Goal: Information Seeking & Learning: Learn about a topic

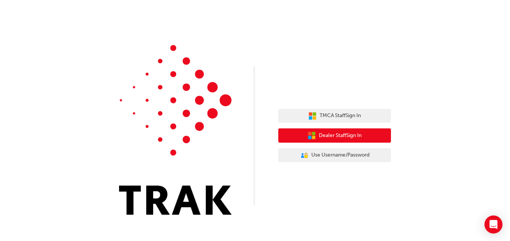
click at [333, 141] on button "Dealer Staff Sign In" at bounding box center [334, 136] width 113 height 14
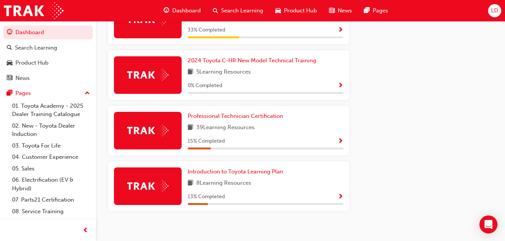
scroll to position [455, 0]
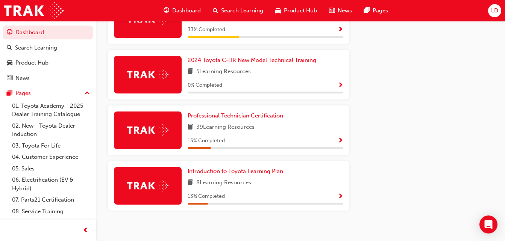
click at [219, 119] on span "Professional Technician Certification" at bounding box center [235, 115] width 95 height 7
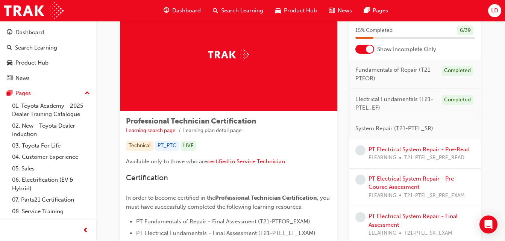
scroll to position [40, 0]
click at [385, 150] on link "PT Electrical System Repair - Pre-Read" at bounding box center [418, 150] width 101 height 7
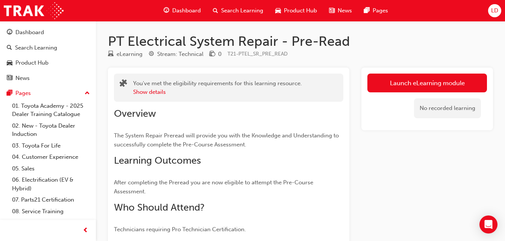
scroll to position [9, 0]
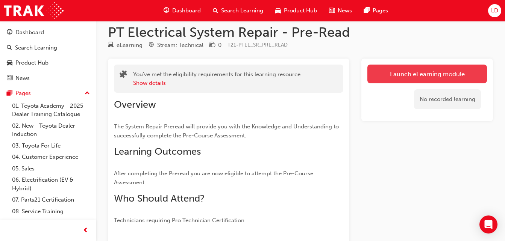
click at [382, 74] on link "Launch eLearning module" at bounding box center [427, 74] width 120 height 19
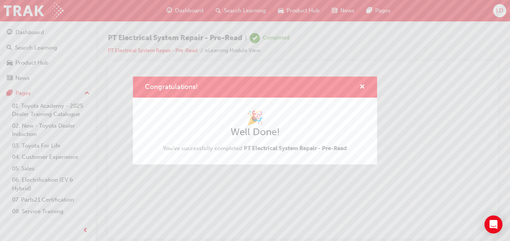
click at [38, 27] on div "Congratulations! 🎉 Well Done! You've successfully completed PT Electrical Syste…" at bounding box center [255, 120] width 510 height 241
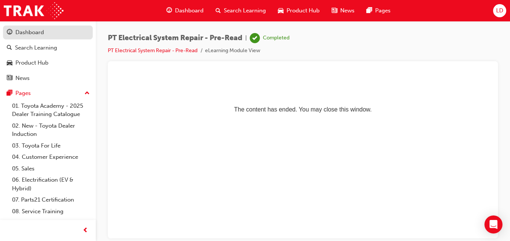
click at [45, 35] on div "Dashboard" at bounding box center [48, 32] width 82 height 9
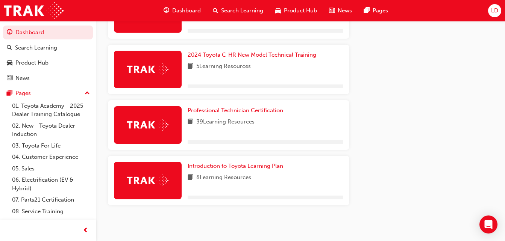
scroll to position [460, 0]
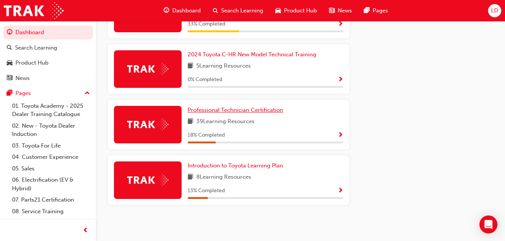
click at [252, 112] on span "Professional Technician Certification" at bounding box center [235, 110] width 95 height 7
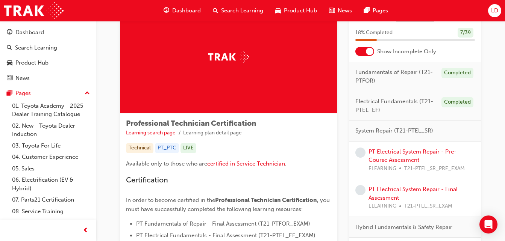
scroll to position [39, 0]
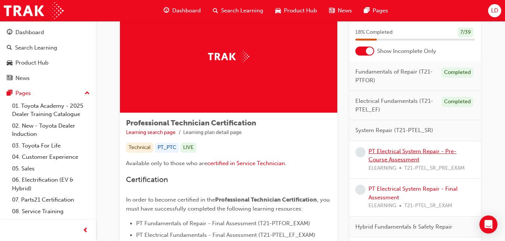
click at [416, 150] on link "PT Electrical System Repair - Pre-Course Assessment" at bounding box center [412, 155] width 88 height 15
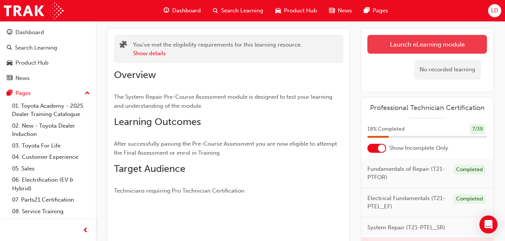
click at [384, 44] on link "Launch eLearning module" at bounding box center [427, 44] width 120 height 19
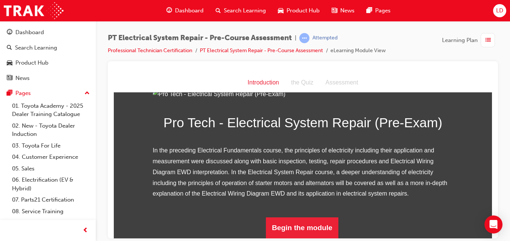
scroll to position [107, 0]
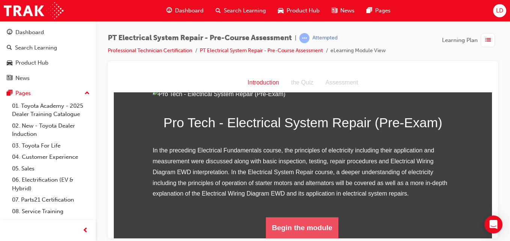
click at [298, 227] on button "Begin the module" at bounding box center [302, 227] width 73 height 21
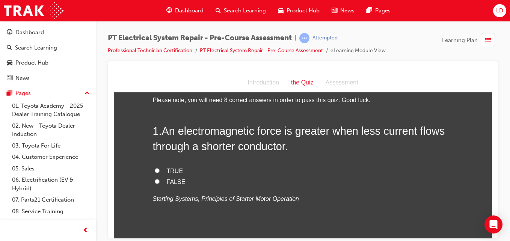
scroll to position [17, 0]
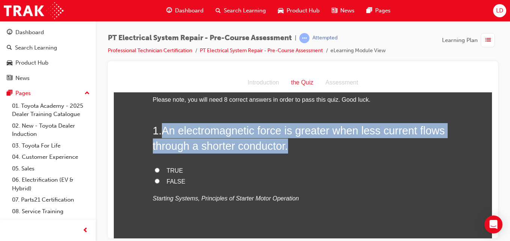
drag, startPoint x: 163, startPoint y: 130, endPoint x: 291, endPoint y: 148, distance: 129.3
click at [291, 148] on h2 "1 . An electromagnetic force is greater when less current flows through a short…" at bounding box center [303, 138] width 301 height 30
copy span "An electromagnetic force is greater when less current flows through a shorter c…"
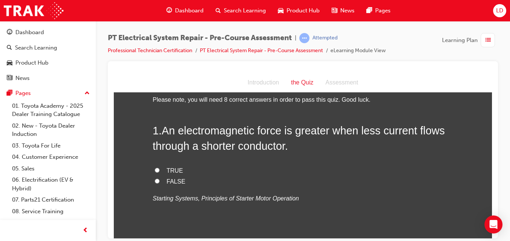
click at [178, 179] on span "FALSE" at bounding box center [176, 181] width 19 height 6
click at [160, 179] on input "FALSE" at bounding box center [157, 181] width 5 height 5
radio input "true"
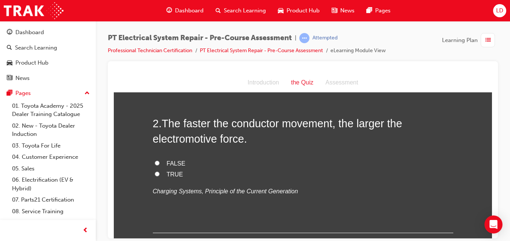
scroll to position [178, 0]
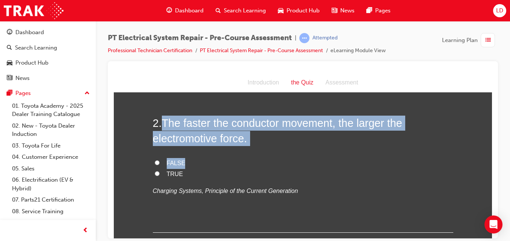
drag, startPoint x: 164, startPoint y: 121, endPoint x: 243, endPoint y: 148, distance: 83.8
click at [243, 148] on div "2 . The faster the conductor movement, the larger the electromotive force. FALS…" at bounding box center [303, 173] width 301 height 117
copy div "The faster the conductor movement, the larger the electromotive force. FALSE"
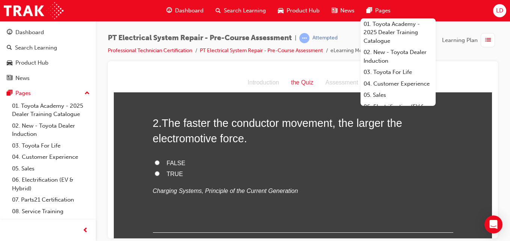
click at [168, 171] on span "TRUE" at bounding box center [175, 174] width 17 height 6
click at [160, 171] on input "TRUE" at bounding box center [157, 173] width 5 height 5
radio input "true"
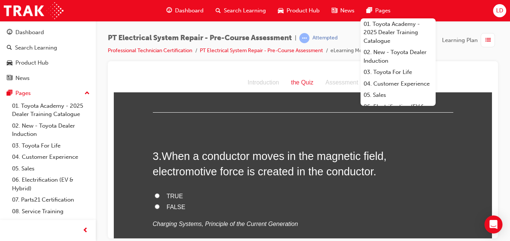
scroll to position [301, 0]
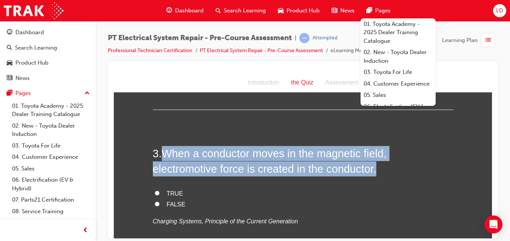
drag, startPoint x: 160, startPoint y: 153, endPoint x: 420, endPoint y: 165, distance: 259.6
click at [420, 165] on h2 "3 . When a conductor moves in the magnetic field, electromotive force is create…" at bounding box center [303, 161] width 301 height 30
copy span "When a conductor moves in the magnetic field, electromotive force is created in…"
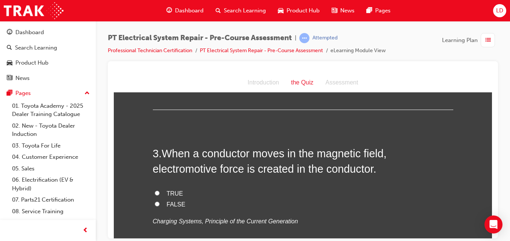
click at [327, 202] on label "FALSE" at bounding box center [303, 204] width 301 height 11
click at [160, 202] on input "FALSE" at bounding box center [157, 203] width 5 height 5
radio input "true"
click at [168, 196] on span "TRUE" at bounding box center [175, 193] width 17 height 6
click at [160, 195] on input "TRUE" at bounding box center [157, 193] width 5 height 5
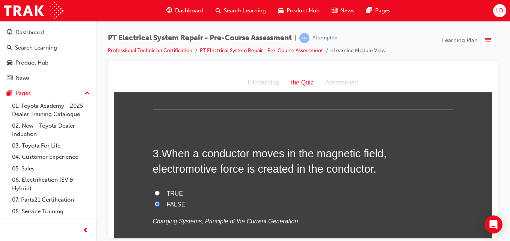
radio input "true"
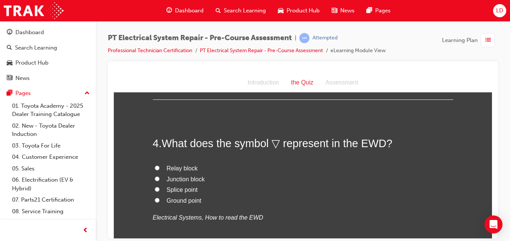
scroll to position [468, 0]
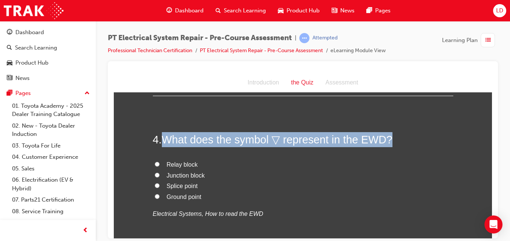
drag, startPoint x: 164, startPoint y: 139, endPoint x: 410, endPoint y: 145, distance: 245.9
click at [410, 145] on h2 "4 . What does the symbol ▽ represent in the EWD?" at bounding box center [303, 139] width 301 height 15
copy span "What does the symbol ▽ represent in the EWD?"
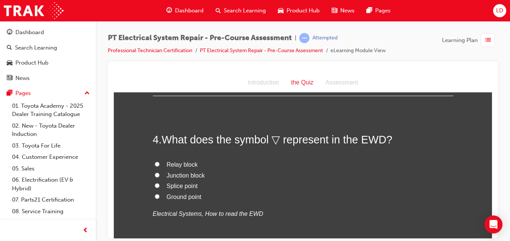
click at [264, 176] on label "Junction block" at bounding box center [303, 175] width 301 height 11
click at [160, 176] on input "Junction block" at bounding box center [157, 175] width 5 height 5
radio input "true"
click at [269, 156] on div "4 . What does the symbol ▽ represent in the EWD? Relay block Junction block Spl…" at bounding box center [303, 194] width 301 height 124
click at [277, 144] on span "What does the symbol ▽ represent in the EWD?" at bounding box center [277, 139] width 231 height 12
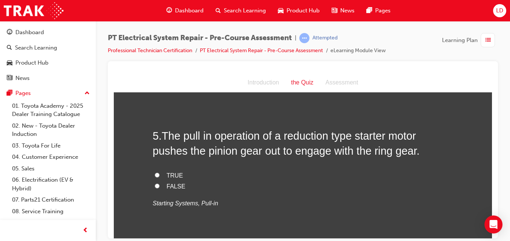
scroll to position [633, 0]
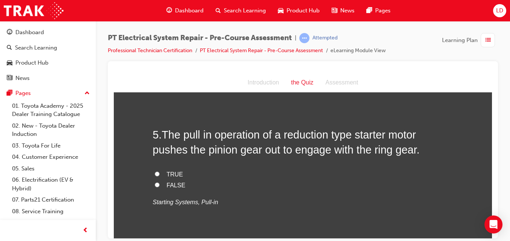
click at [167, 171] on span "TRUE" at bounding box center [175, 174] width 17 height 6
click at [160, 171] on input "TRUE" at bounding box center [157, 173] width 5 height 5
radio input "true"
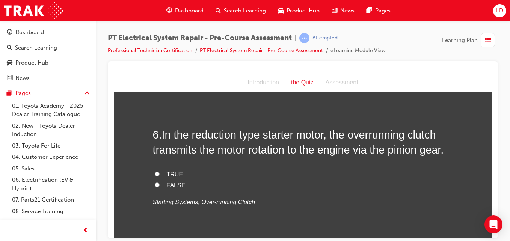
scroll to position [787, 0]
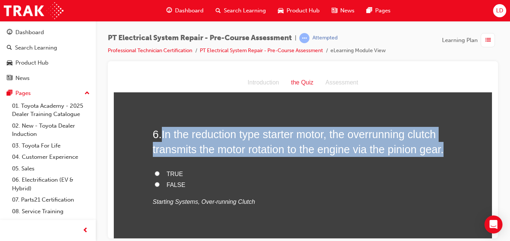
drag, startPoint x: 160, startPoint y: 133, endPoint x: 459, endPoint y: 147, distance: 299.1
click at [459, 147] on div "You must select an answer for each question before you can submit. Please note,…" at bounding box center [303, 117] width 378 height 1607
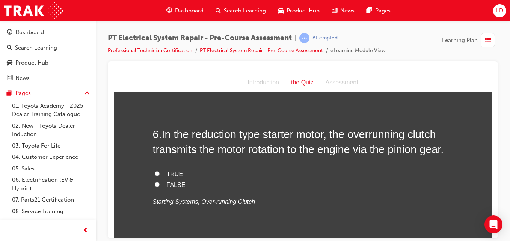
click at [153, 129] on h2 "6 . In the reduction type starter motor, the overrunning clutch transmits the m…" at bounding box center [303, 142] width 301 height 30
click at [169, 175] on span "TRUE" at bounding box center [175, 174] width 17 height 6
click at [160, 175] on input "TRUE" at bounding box center [157, 173] width 5 height 5
radio input "true"
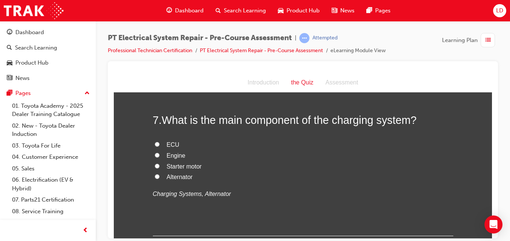
scroll to position [955, 0]
click at [179, 177] on span "Alternator" at bounding box center [180, 176] width 26 height 6
click at [160, 177] on input "Alternator" at bounding box center [157, 176] width 5 height 5
radio input "true"
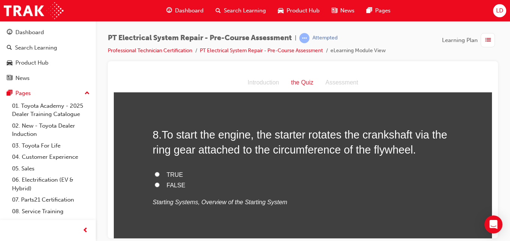
scroll to position [1100, 0]
click at [178, 173] on span "TRUE" at bounding box center [175, 174] width 17 height 6
click at [160, 173] on input "TRUE" at bounding box center [157, 173] width 5 height 5
radio input "true"
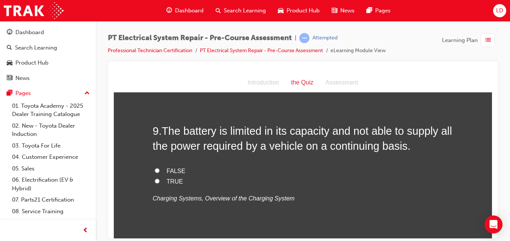
scroll to position [1257, 0]
click at [167, 179] on span "TRUE" at bounding box center [175, 181] width 17 height 6
click at [160, 179] on input "TRUE" at bounding box center [157, 180] width 5 height 5
radio input "true"
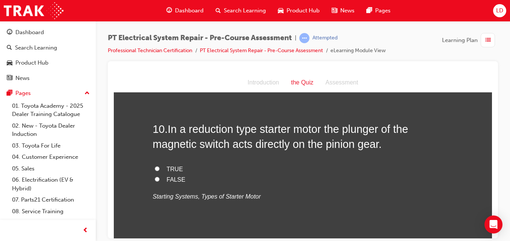
scroll to position [1412, 0]
click at [172, 182] on span "FALSE" at bounding box center [176, 180] width 19 height 6
click at [160, 182] on input "FALSE" at bounding box center [157, 179] width 5 height 5
radio input "true"
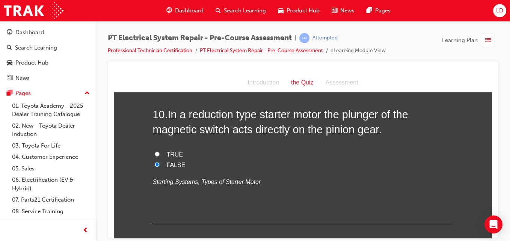
scroll to position [1469, 0]
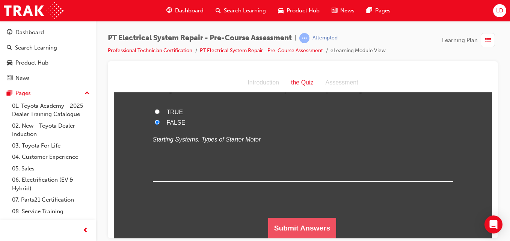
click at [295, 229] on button "Submit Answers" at bounding box center [302, 228] width 68 height 21
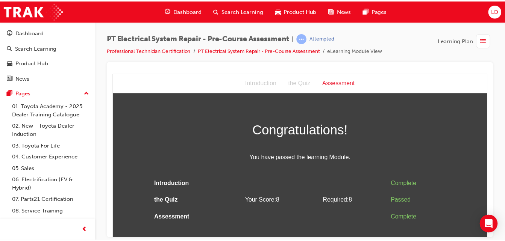
scroll to position [0, 0]
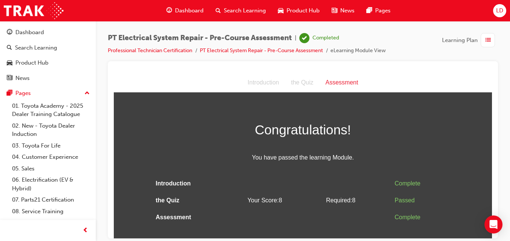
click at [493, 42] on div "button" at bounding box center [488, 40] width 14 height 14
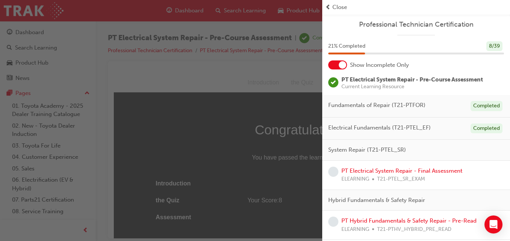
click at [364, 146] on span "System Repair (T21-PTEL_SR)" at bounding box center [367, 150] width 78 height 9
click at [360, 170] on link "PT Electrical System Repair - Final Assessment" at bounding box center [402, 171] width 121 height 7
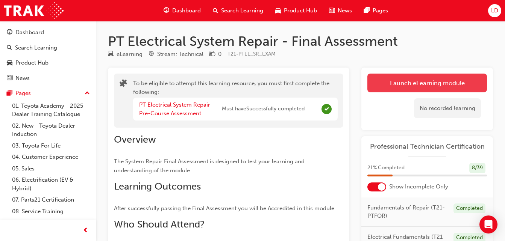
click at [398, 80] on button "Launch eLearning module" at bounding box center [427, 83] width 120 height 19
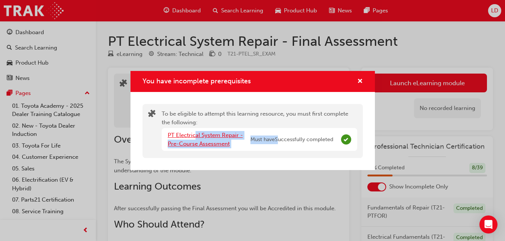
drag, startPoint x: 280, startPoint y: 136, endPoint x: 196, endPoint y: 133, distance: 83.9
click at [196, 133] on div "PT Electrical System Repair - Pre-Course Assessment Must have Successfully comp…" at bounding box center [250, 139] width 165 height 17
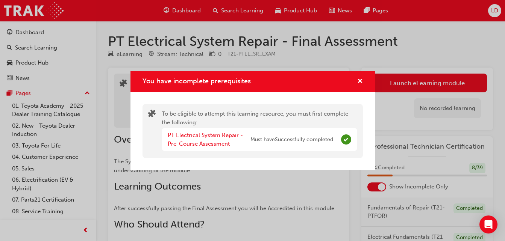
drag, startPoint x: 196, startPoint y: 133, endPoint x: 192, endPoint y: 139, distance: 7.3
click at [192, 139] on div "PT Electrical System Repair - Pre-Course Assessment" at bounding box center [209, 139] width 83 height 17
click at [194, 132] on link "PT Electrical System Repair - Pre-Course Assessment" at bounding box center [205, 139] width 75 height 15
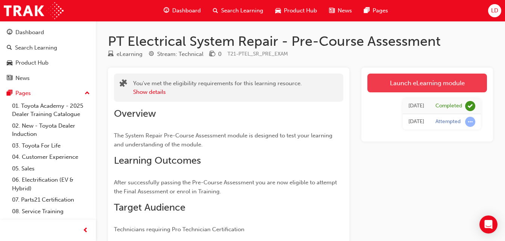
click at [403, 85] on link "Launch eLearning module" at bounding box center [427, 83] width 120 height 19
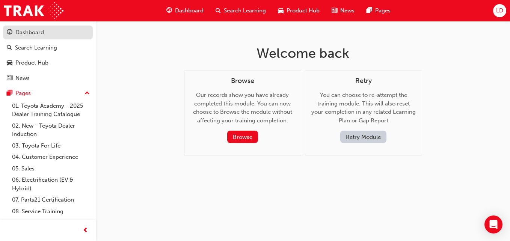
click at [29, 36] on div "Dashboard" at bounding box center [29, 32] width 29 height 9
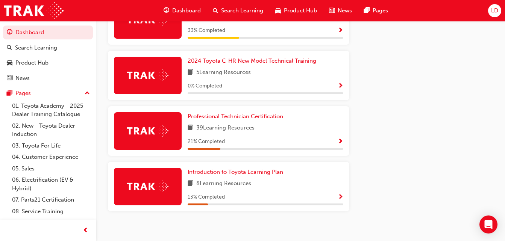
scroll to position [457, 0]
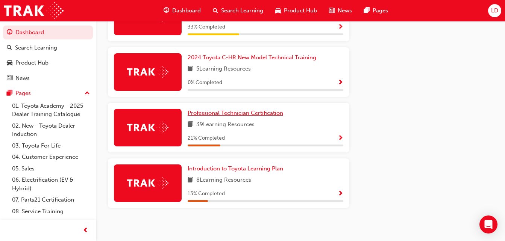
click at [258, 117] on span "Professional Technician Certification" at bounding box center [235, 113] width 95 height 7
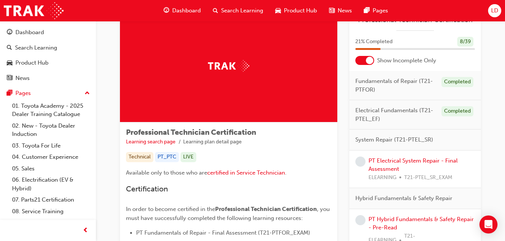
scroll to position [30, 0]
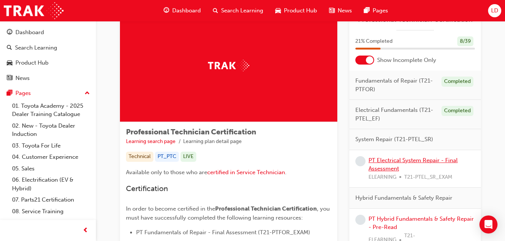
click at [386, 166] on link "PT Electrical System Repair - Final Assessment" at bounding box center [412, 164] width 89 height 15
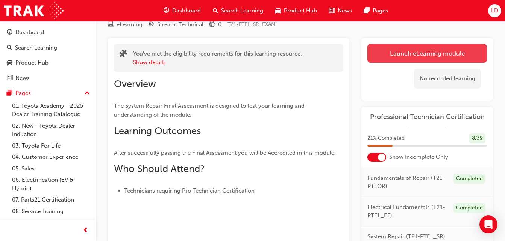
click at [383, 55] on link "Launch eLearning module" at bounding box center [427, 53] width 120 height 19
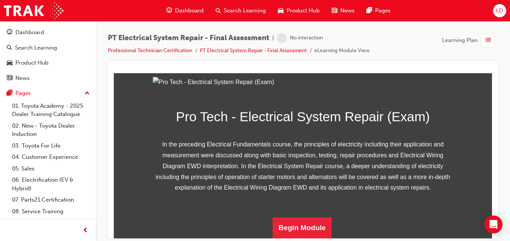
scroll to position [149, 0]
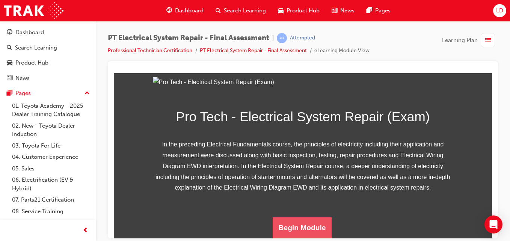
click at [302, 227] on button "Begin Module" at bounding box center [302, 227] width 59 height 21
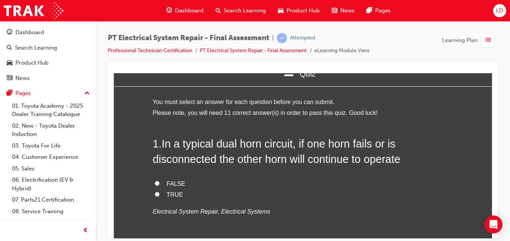
scroll to position [17, 0]
click at [175, 192] on span "TRUE" at bounding box center [175, 194] width 17 height 6
click at [160, 192] on input "TRUE" at bounding box center [157, 193] width 5 height 5
radio input "true"
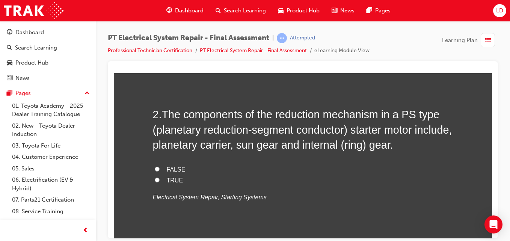
scroll to position [199, 0]
drag, startPoint x: 146, startPoint y: 110, endPoint x: 214, endPoint y: 104, distance: 68.6
click at [167, 181] on span "TRUE" at bounding box center [175, 180] width 17 height 6
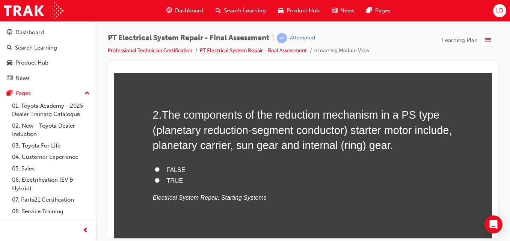
click at [160, 181] on input "TRUE" at bounding box center [157, 180] width 5 height 5
radio input "true"
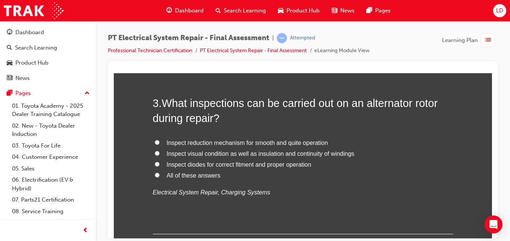
scroll to position [379, 0]
click at [202, 176] on span "All of these answers" at bounding box center [194, 176] width 54 height 6
click at [160, 176] on input "All of these answers" at bounding box center [157, 175] width 5 height 5
radio input "true"
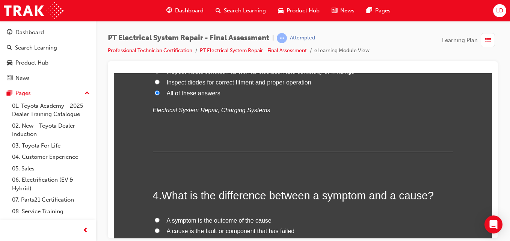
scroll to position [542, 0]
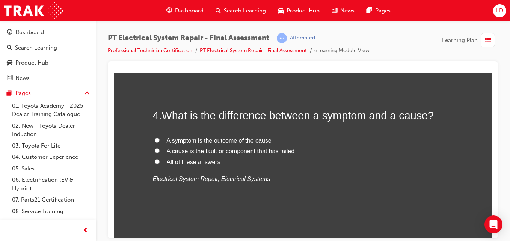
click at [196, 163] on span "All of these answers" at bounding box center [194, 162] width 54 height 6
click at [160, 163] on input "All of these answers" at bounding box center [157, 161] width 5 height 5
radio input "true"
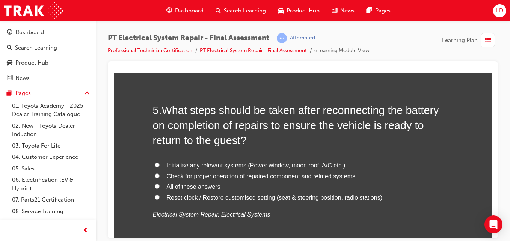
scroll to position [697, 0]
click at [204, 189] on span "All of these answers" at bounding box center [194, 186] width 54 height 6
click at [160, 188] on input "All of these answers" at bounding box center [157, 185] width 5 height 5
radio input "true"
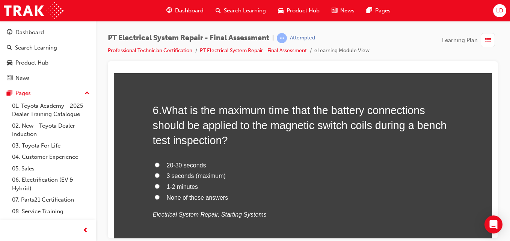
scroll to position [887, 0]
drag, startPoint x: 413, startPoint y: 123, endPoint x: 172, endPoint y: 142, distance: 241.7
click at [172, 142] on span "What is the maximum time that the battery connections should be applied to the …" at bounding box center [300, 125] width 294 height 42
copy span "bench test"
click at [216, 176] on span "3 seconds (maximum)" at bounding box center [196, 175] width 59 height 6
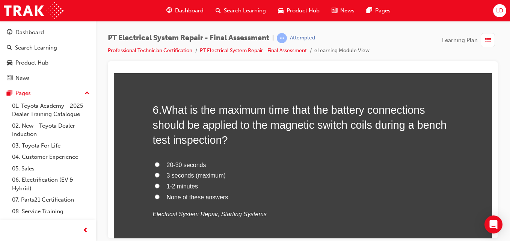
click at [160, 176] on input "3 seconds (maximum)" at bounding box center [157, 175] width 5 height 5
radio input "true"
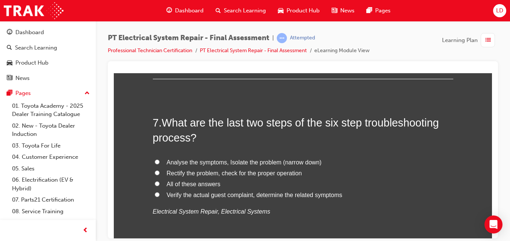
scroll to position [1064, 0]
click at [377, 126] on span "What are the last two steps of the six step troubleshooting process?" at bounding box center [296, 129] width 286 height 27
copy span "troubleshooting"
click at [279, 140] on h2 "7 . What are the last two steps of the six step troubleshooting process?" at bounding box center [303, 130] width 301 height 30
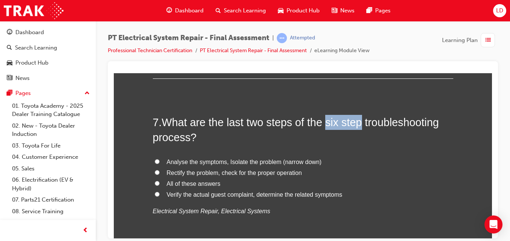
drag, startPoint x: 323, startPoint y: 126, endPoint x: 357, endPoint y: 124, distance: 34.7
click at [357, 124] on span "What are the last two steps of the six step troubleshooting process?" at bounding box center [296, 129] width 286 height 27
copy span "six step"
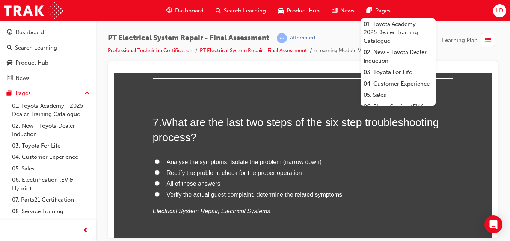
click at [153, 115] on h2 "7 . What are the last two steps of the six step troubleshooting process?" at bounding box center [303, 130] width 301 height 30
click at [216, 176] on span "Rectify the problem, check for the proper operation" at bounding box center [234, 173] width 135 height 6
click at [160, 175] on input "Rectify the problem, check for the proper operation" at bounding box center [157, 172] width 5 height 5
radio input "true"
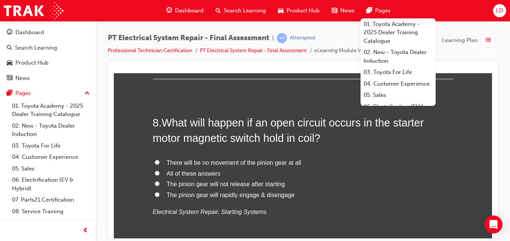
scroll to position [1239, 0]
click at [203, 163] on span "There will be no movement of the pinion gear at all" at bounding box center [234, 162] width 135 height 6
click at [160, 163] on input "There will be no movement of the pinion gear at all" at bounding box center [157, 161] width 5 height 5
radio input "true"
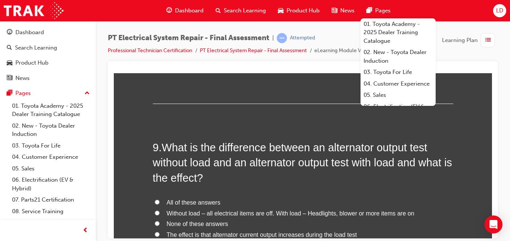
scroll to position [1444, 0]
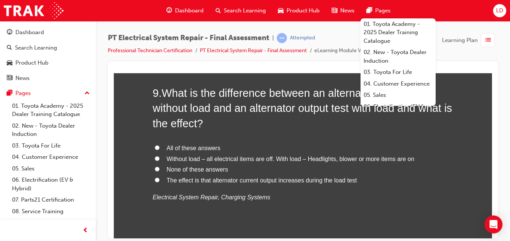
click at [333, 159] on span "Without load – all electrical items are off. With load – Headlights, blower or …" at bounding box center [291, 159] width 248 height 6
click at [160, 159] on input "Without load – all electrical items are off. With load – Headlights, blower or …" at bounding box center [157, 158] width 5 height 5
radio input "true"
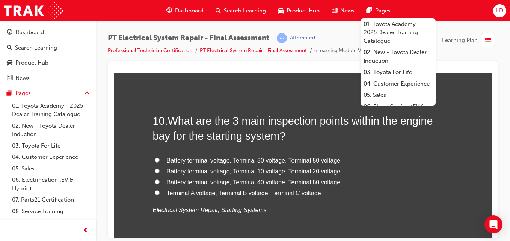
scroll to position [1606, 0]
click at [298, 161] on span "Battery terminal voltage, Terminal 30 voltage, Terminal 50 voltage" at bounding box center [254, 160] width 174 height 6
click at [160, 161] on input "Battery terminal voltage, Terminal 30 voltage, Terminal 50 voltage" at bounding box center [157, 159] width 5 height 5
radio input "true"
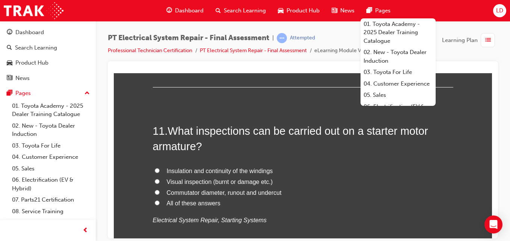
scroll to position [1771, 0]
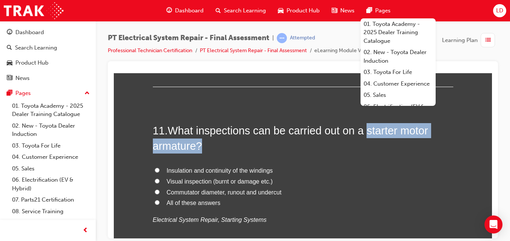
drag, startPoint x: 364, startPoint y: 130, endPoint x: 369, endPoint y: 145, distance: 16.1
click at [369, 145] on h2 "11 . What inspections can be carried out on a starter motor armature?" at bounding box center [303, 138] width 301 height 30
copy span "starter motor armature?"
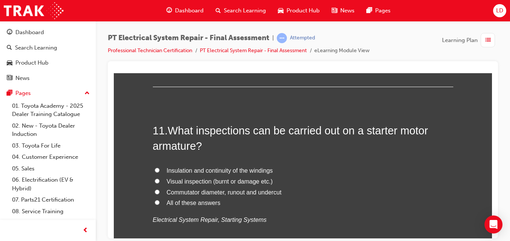
click at [198, 202] on span "All of these answers" at bounding box center [194, 203] width 54 height 6
click at [160, 202] on input "All of these answers" at bounding box center [157, 202] width 5 height 5
radio input "true"
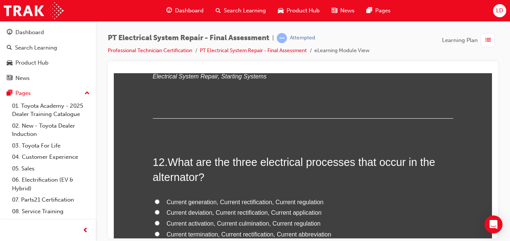
scroll to position [1972, 0]
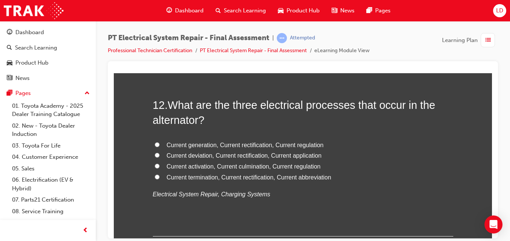
click at [298, 144] on span "Current generation, Current rectification, Current regulation" at bounding box center [245, 145] width 157 height 6
click at [160, 144] on input "Current generation, Current rectification, Current regulation" at bounding box center [157, 144] width 5 height 5
radio input "true"
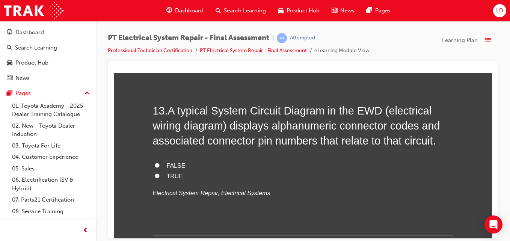
scroll to position [2142, 0]
click at [175, 176] on span "TRUE" at bounding box center [175, 176] width 17 height 6
click at [160, 176] on input "TRUE" at bounding box center [157, 175] width 5 height 5
radio input "true"
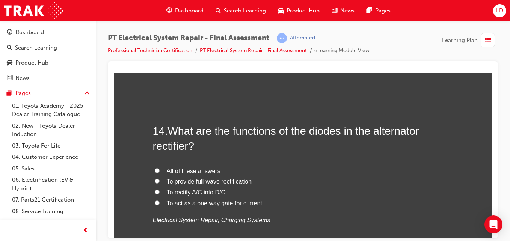
scroll to position [2290, 0]
click at [189, 170] on span "All of these answers" at bounding box center [194, 170] width 54 height 6
click at [160, 170] on input "All of these answers" at bounding box center [157, 169] width 5 height 5
radio input "true"
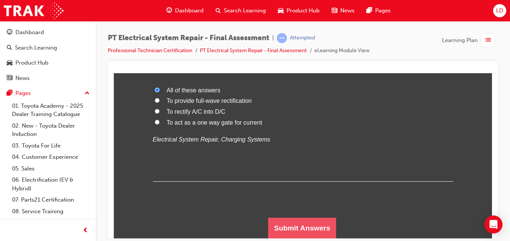
click at [296, 222] on button "Submit Answers" at bounding box center [302, 228] width 68 height 21
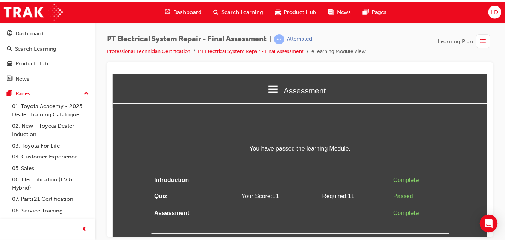
scroll to position [0, 0]
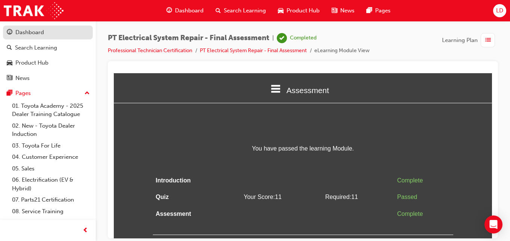
click at [36, 36] on div "Dashboard" at bounding box center [29, 32] width 29 height 9
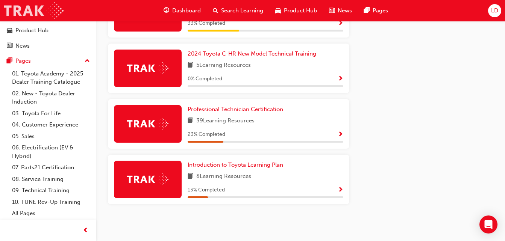
scroll to position [463, 0]
click at [232, 112] on span "Professional Technician Certification" at bounding box center [235, 109] width 95 height 7
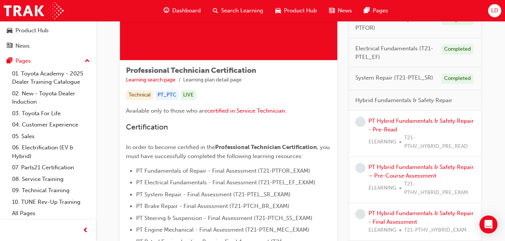
scroll to position [92, 0]
click at [410, 148] on span "T21-PTHV_HYBRID_PRE_READ" at bounding box center [439, 141] width 71 height 17
click at [399, 128] on div "PT Hybrid Fundamentals & Safety Repair - Pre-Read ELEARNING T21-PTHV_HYBRID_PRE…" at bounding box center [421, 134] width 106 height 34
click at [387, 125] on div "PT Hybrid Fundamentals & Safety Repair - Pre-Read ELEARNING T21-PTHV_HYBRID_PRE…" at bounding box center [421, 134] width 106 height 34
drag, startPoint x: 387, startPoint y: 125, endPoint x: 389, endPoint y: 117, distance: 8.5
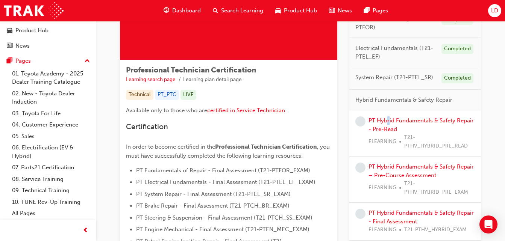
click at [389, 117] on div "PT Hybrid Fundamentals & Safety Repair - Pre-Read ELEARNING T21-PTHV_HYBRID_PRE…" at bounding box center [421, 134] width 106 height 34
click at [389, 121] on link "PT Hybrid Fundamentals & Safety Repair - Pre-Read" at bounding box center [420, 124] width 105 height 15
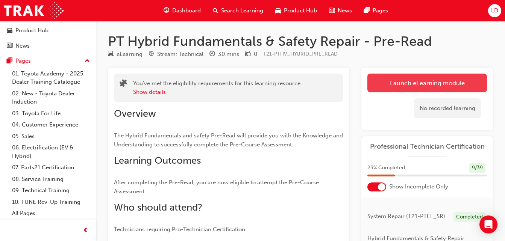
click at [392, 90] on link "Launch eLearning module" at bounding box center [427, 83] width 120 height 19
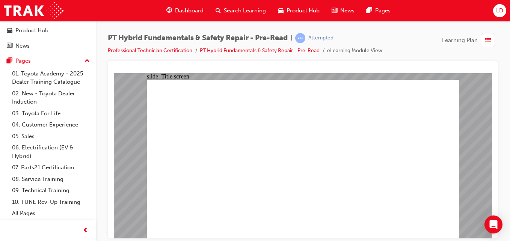
click at [486, 42] on span "list-icon" at bounding box center [489, 40] width 6 height 9
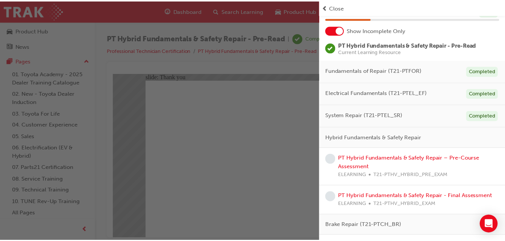
scroll to position [36, 0]
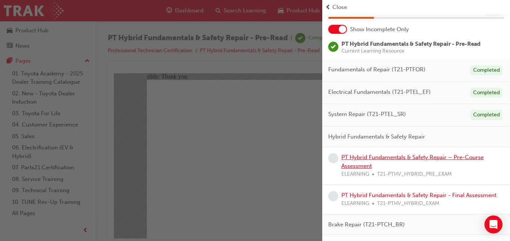
click at [387, 155] on link "PT Hybrid Fundamentals & Safety Repair – Pre-Course Assessment" at bounding box center [413, 161] width 142 height 15
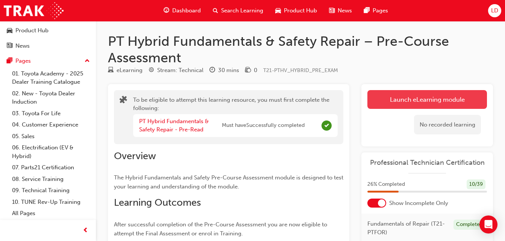
click at [383, 97] on button "Launch eLearning module" at bounding box center [427, 99] width 120 height 19
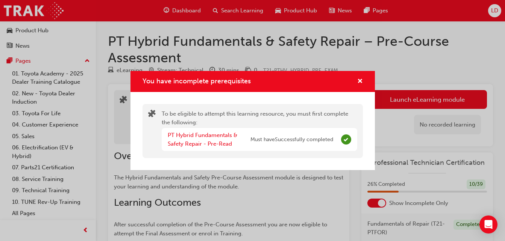
click at [281, 140] on span "Must have Successfully completed" at bounding box center [291, 140] width 83 height 9
click at [360, 83] on span "cross-icon" at bounding box center [360, 82] width 6 height 7
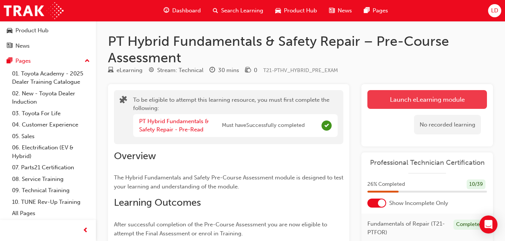
click at [389, 102] on button "Launch eLearning module" at bounding box center [427, 99] width 120 height 19
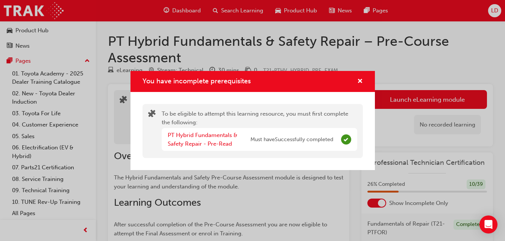
click at [74, 48] on div "You have incomplete prerequisites To be eligible to attempt this learning resou…" at bounding box center [252, 120] width 505 height 241
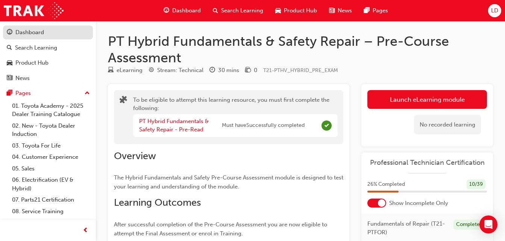
click at [44, 30] on div "Dashboard" at bounding box center [29, 32] width 29 height 9
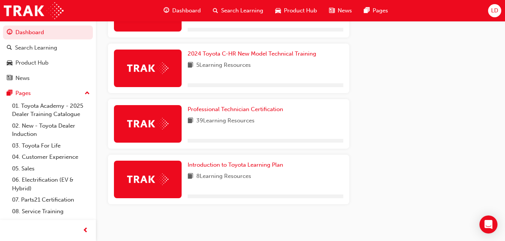
scroll to position [464, 0]
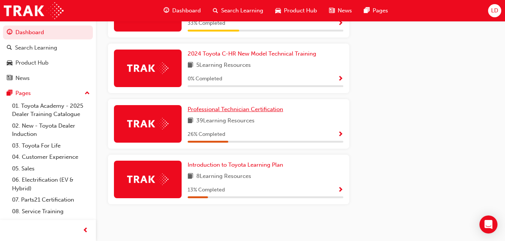
click at [256, 111] on span "Professional Technician Certification" at bounding box center [235, 109] width 95 height 7
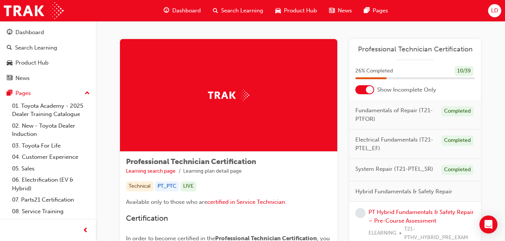
scroll to position [58, 0]
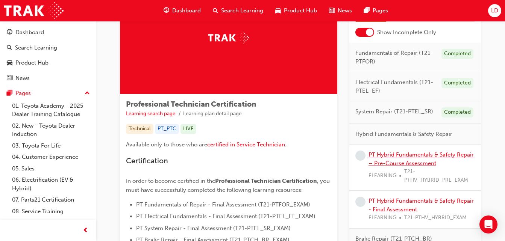
click at [411, 156] on link "PT Hybrid Fundamentals & Safety Repair – Pre-Course Assessment" at bounding box center [420, 158] width 105 height 15
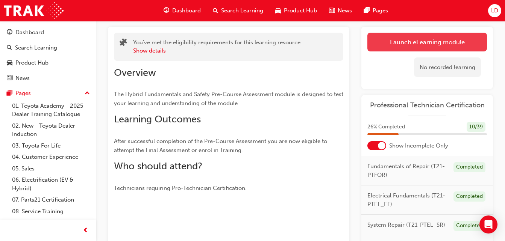
click at [400, 42] on link "Launch eLearning module" at bounding box center [427, 42] width 120 height 19
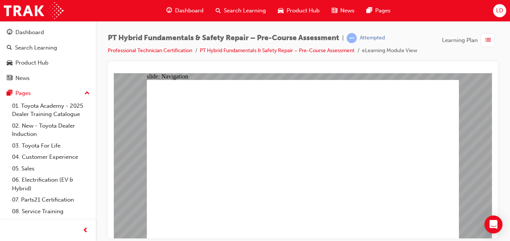
radio input "true"
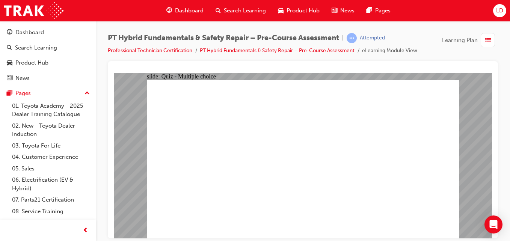
radio input "true"
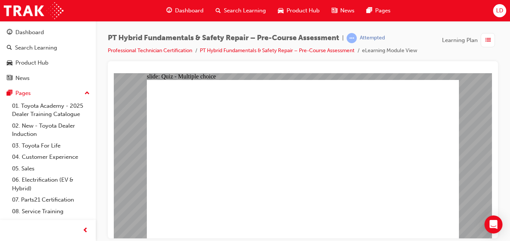
radio input "true"
checkbox input "true"
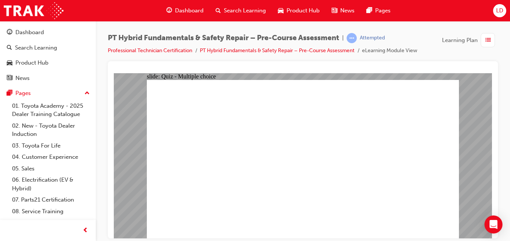
checkbox input "true"
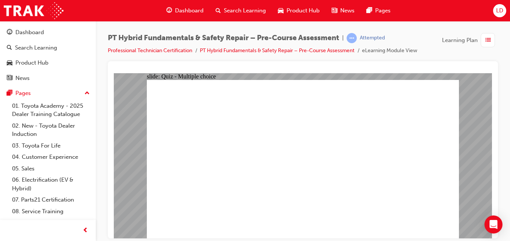
radio input "true"
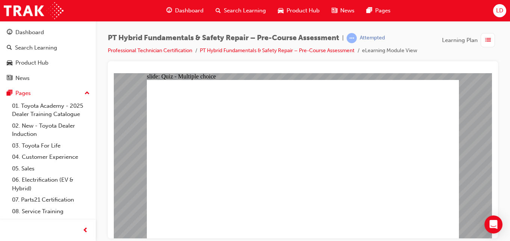
radio input "true"
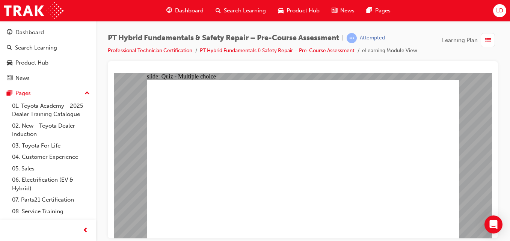
radio input "false"
radio input "true"
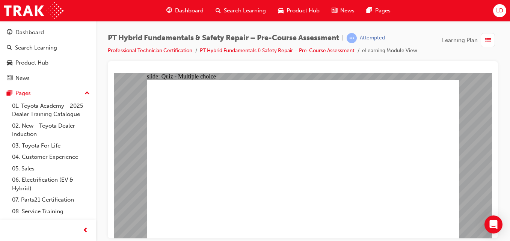
radio input "true"
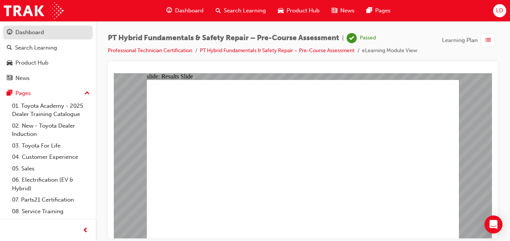
click at [38, 39] on link "Dashboard" at bounding box center [48, 33] width 90 height 14
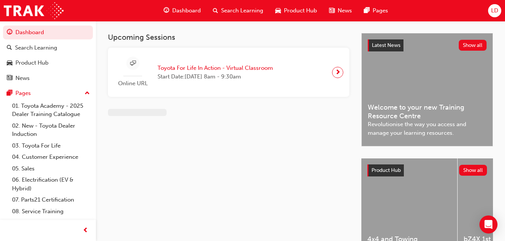
scroll to position [47, 0]
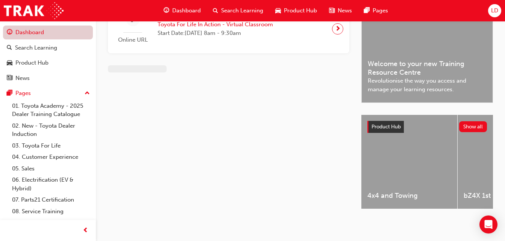
click at [50, 28] on link "Dashboard" at bounding box center [48, 33] width 90 height 14
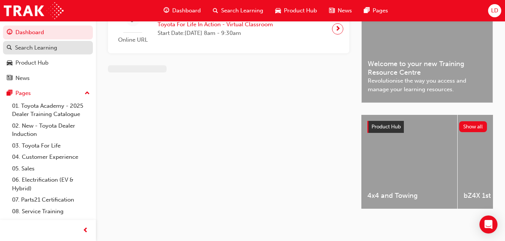
click at [40, 44] on div "Search Learning" at bounding box center [36, 48] width 42 height 9
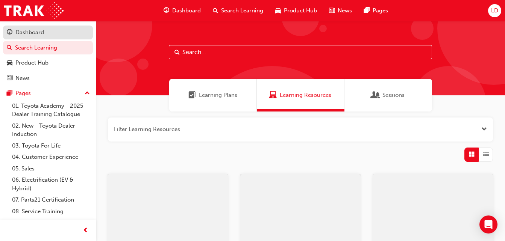
click at [38, 35] on div "Dashboard" at bounding box center [29, 32] width 29 height 9
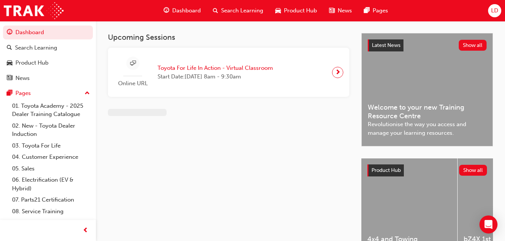
scroll to position [47, 0]
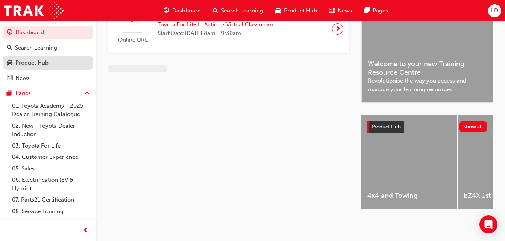
click at [47, 56] on link "Product Hub" at bounding box center [48, 63] width 90 height 14
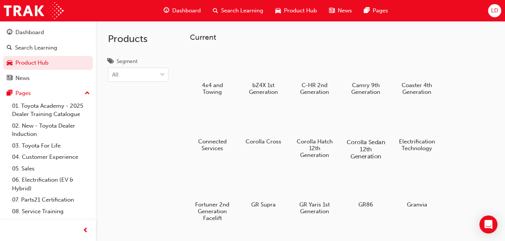
click at [360, 124] on div at bounding box center [366, 121] width 42 height 30
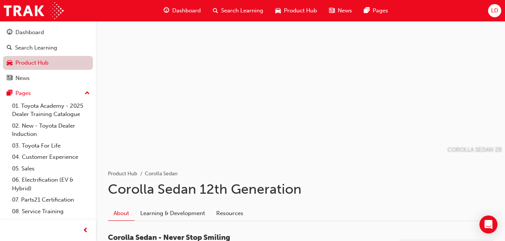
click at [40, 62] on link "Product Hub" at bounding box center [48, 63] width 90 height 14
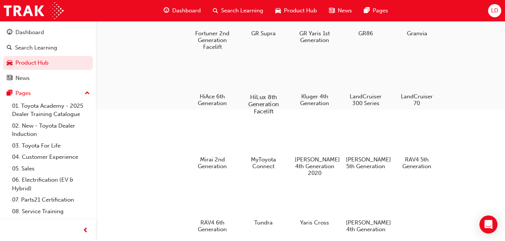
scroll to position [170, 0]
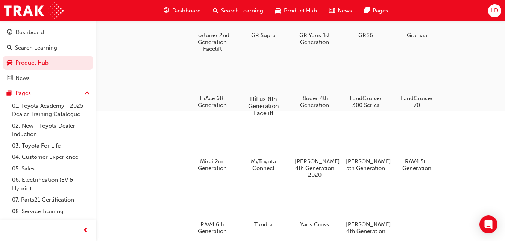
click at [257, 90] on div at bounding box center [263, 77] width 42 height 30
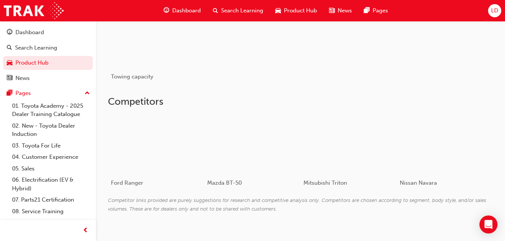
scroll to position [469, 0]
click at [214, 104] on h2 "Competitors" at bounding box center [300, 102] width 385 height 12
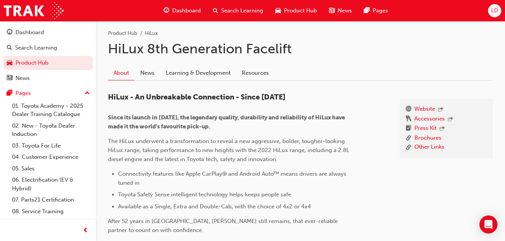
scroll to position [140, 0]
click at [33, 36] on div "Dashboard" at bounding box center [29, 32] width 29 height 9
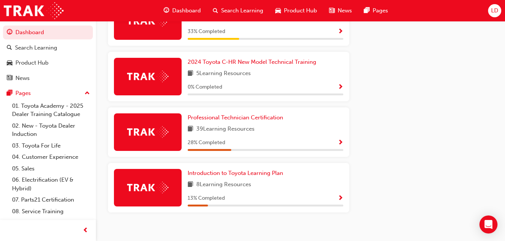
scroll to position [464, 0]
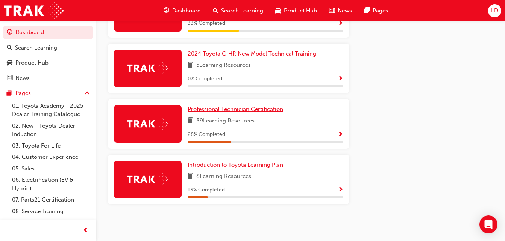
click at [246, 107] on span "Professional Technician Certification" at bounding box center [235, 109] width 95 height 7
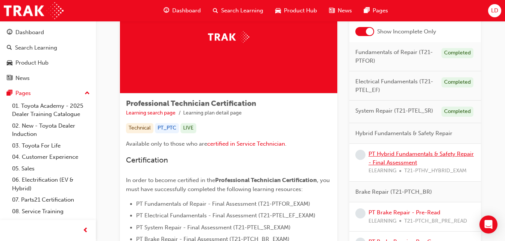
scroll to position [59, 0]
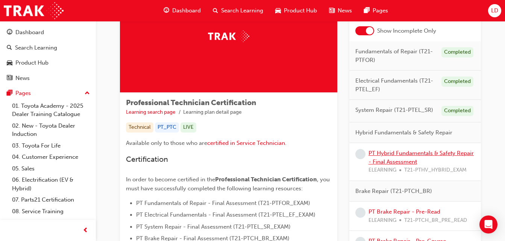
click at [400, 159] on link "PT Hybrid Fundamentals & Safety Repair - Final Assessment" at bounding box center [420, 157] width 105 height 15
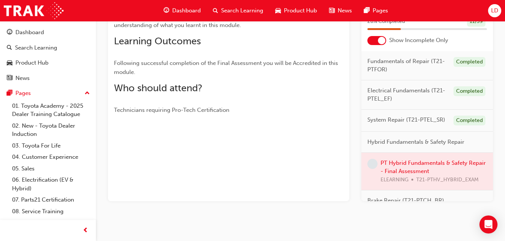
scroll to position [150, 0]
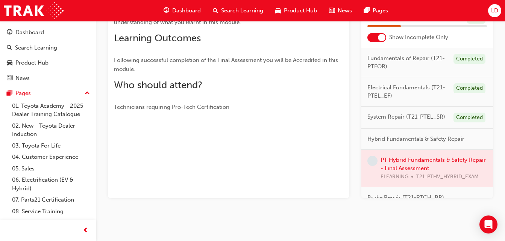
click at [493, 13] on span "LD" at bounding box center [494, 10] width 7 height 9
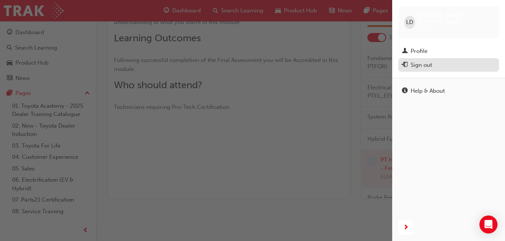
click at [451, 63] on div "Sign out" at bounding box center [448, 65] width 93 height 9
